Goal: Task Accomplishment & Management: Complete application form

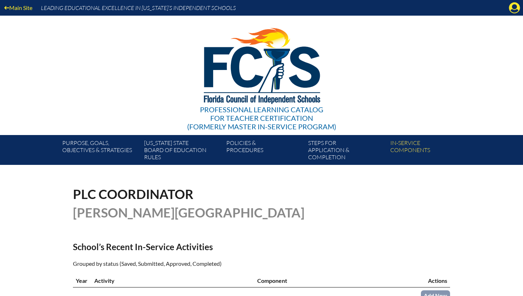
scroll to position [174, 0]
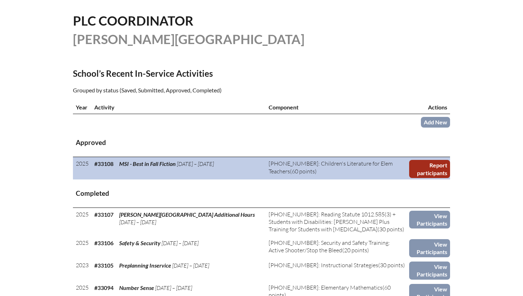
click at [442, 167] on link "Report participants" at bounding box center [429, 169] width 41 height 18
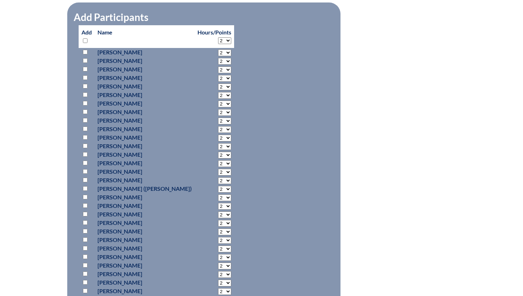
scroll to position [393, 0]
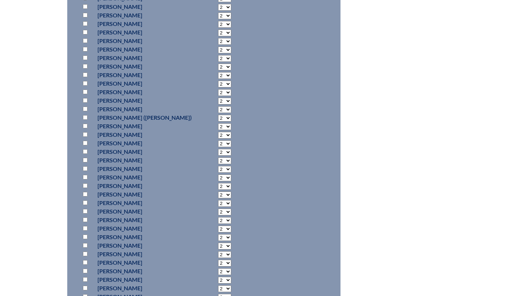
click at [85, 218] on input "checkbox" at bounding box center [85, 220] width 5 height 5
checkbox input "true"
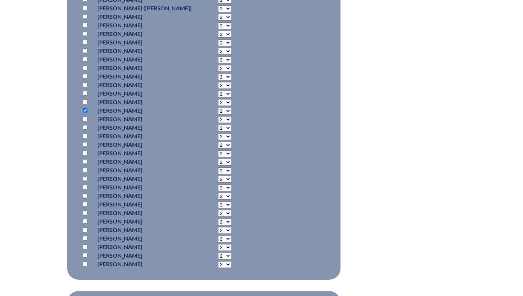
scroll to position [578, 0]
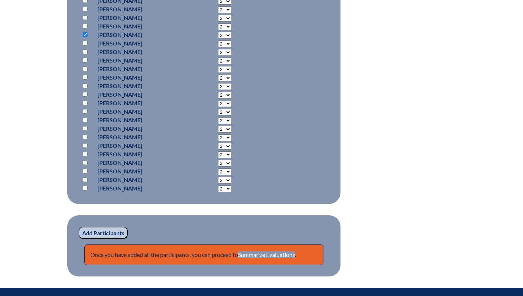
click at [90, 232] on input "Add Participants" at bounding box center [103, 233] width 49 height 12
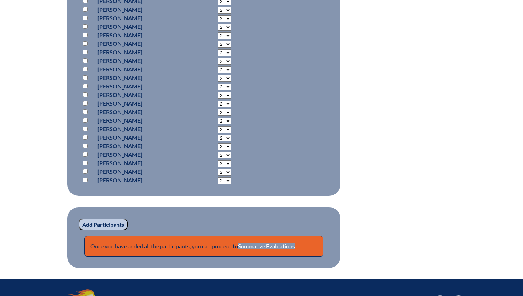
scroll to position [617, 0]
click at [268, 245] on link "Summarize Evaluations" at bounding box center [266, 246] width 57 height 7
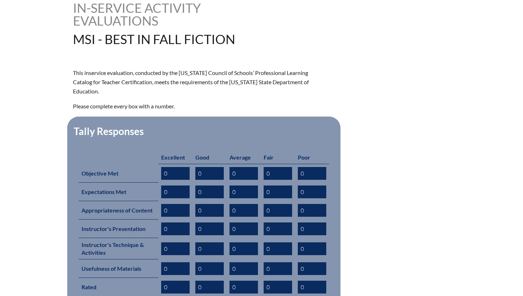
scroll to position [201, 0]
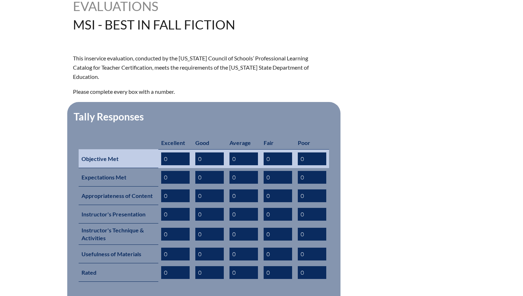
drag, startPoint x: 175, startPoint y: 149, endPoint x: 162, endPoint y: 149, distance: 12.8
click at [162, 153] on input "0" at bounding box center [175, 159] width 28 height 13
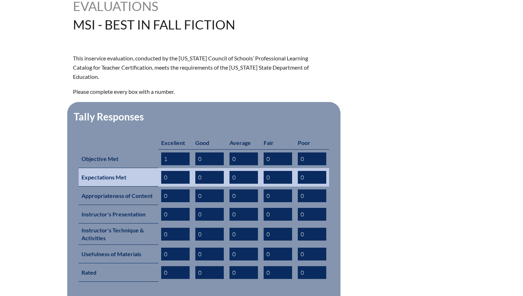
type input "1"
click at [165, 171] on input "0" at bounding box center [175, 177] width 28 height 13
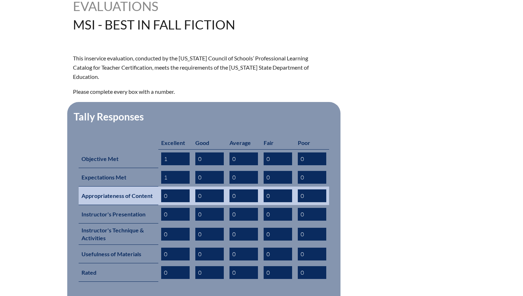
type input "1"
click at [164, 190] on input "0" at bounding box center [175, 196] width 28 height 13
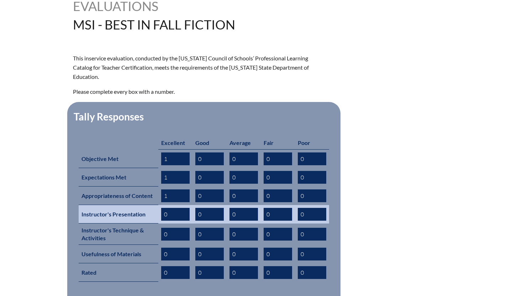
type input "1"
click at [164, 208] on input "0" at bounding box center [175, 214] width 28 height 13
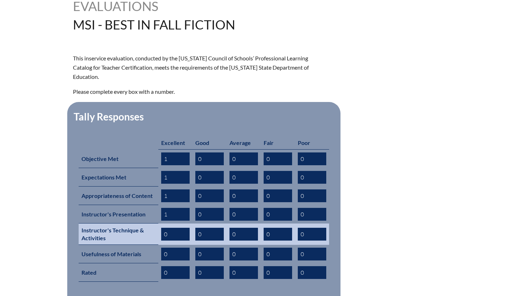
type input "1"
click at [164, 228] on input "0" at bounding box center [175, 234] width 28 height 13
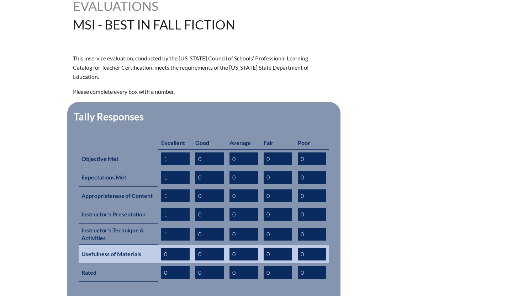
type input "1"
click at [165, 248] on input "0" at bounding box center [175, 254] width 28 height 13
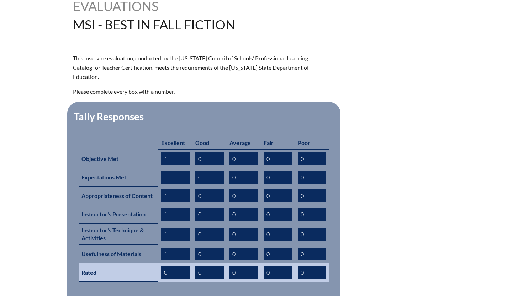
type input "1"
click at [169, 266] on input "0" at bounding box center [175, 272] width 28 height 13
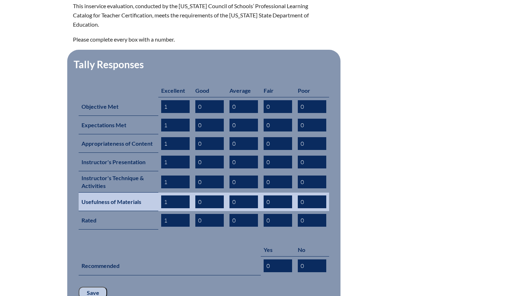
scroll to position [255, 0]
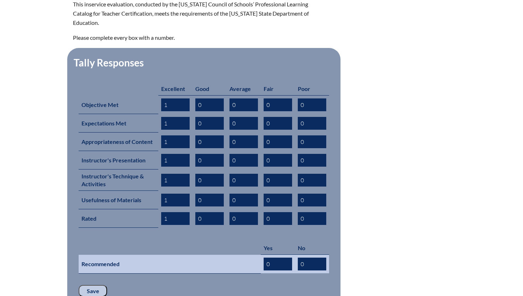
type input "1"
click at [270, 258] on input "0" at bounding box center [278, 264] width 28 height 13
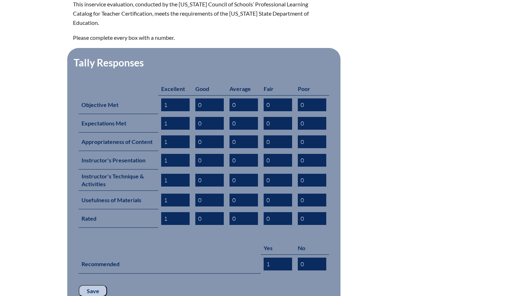
type input "1"
click at [85, 285] on input "Save" at bounding box center [93, 291] width 28 height 12
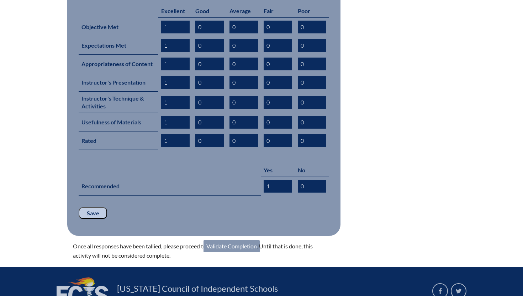
scroll to position [379, 0]
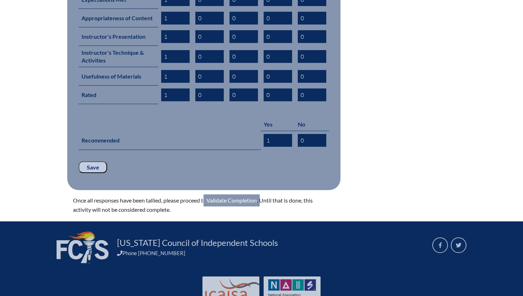
click at [239, 195] on link "Validate Completion" at bounding box center [232, 201] width 56 height 12
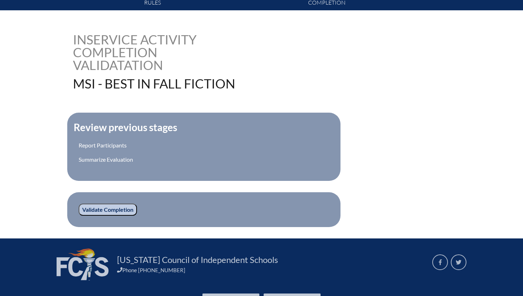
scroll to position [200, 0]
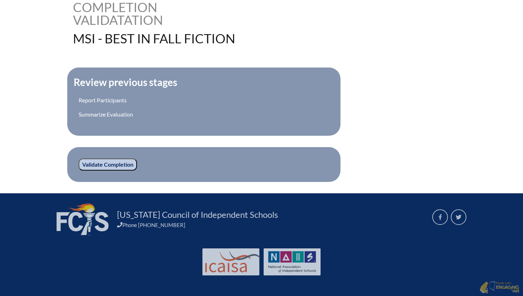
click at [106, 165] on input "Validate Completion" at bounding box center [108, 165] width 58 height 12
